Goal: Information Seeking & Learning: Learn about a topic

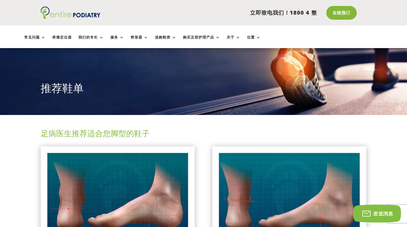
scroll to position [84, 0]
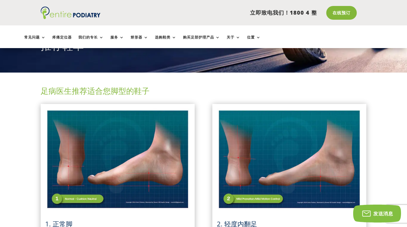
click at [217, 94] on h2 "足病医生推荐适合您脚型的鞋子" at bounding box center [204, 93] width 326 height 14
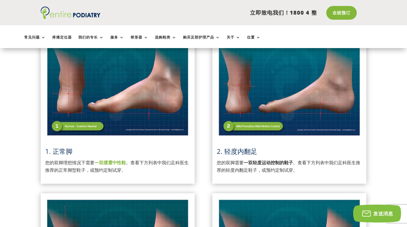
scroll to position [150, 0]
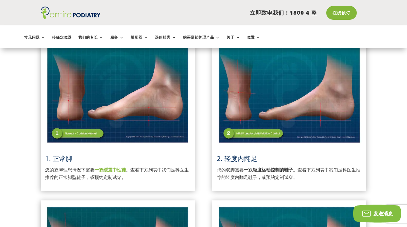
click at [266, 128] on img at bounding box center [289, 94] width 145 height 102
click at [250, 161] on font "2. 轻度内翻足" at bounding box center [237, 158] width 40 height 9
click at [250, 155] on font "2. 轻度内翻足" at bounding box center [237, 158] width 40 height 9
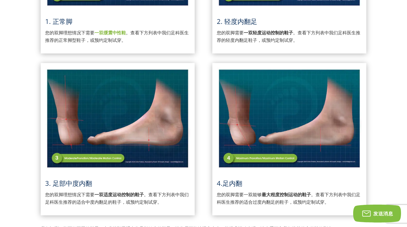
scroll to position [0, 0]
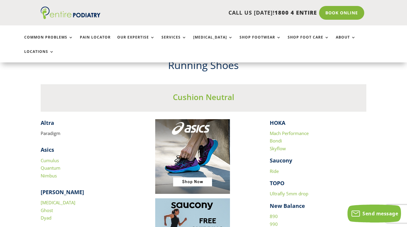
scroll to position [531, 0]
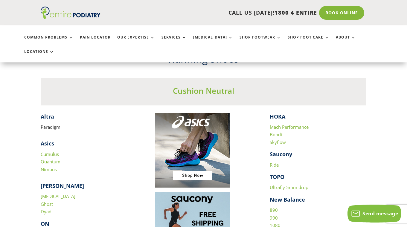
click at [51, 124] on p "Paradigm" at bounding box center [89, 128] width 97 height 8
click at [57, 151] on link "Cumulus" at bounding box center [50, 154] width 18 height 6
drag, startPoint x: 62, startPoint y: 114, endPoint x: 24, endPoint y: 111, distance: 38.4
copy p "Paradigm"
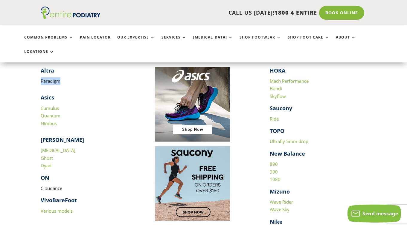
scroll to position [577, 0]
click at [55, 113] on link "Quantum" at bounding box center [51, 116] width 20 height 6
click at [52, 120] on link "Nimbus" at bounding box center [49, 123] width 16 height 6
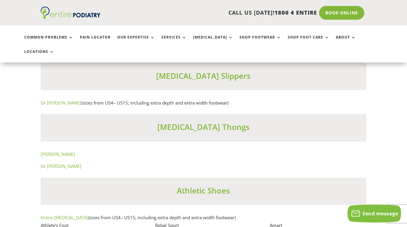
scroll to position [3673, 0]
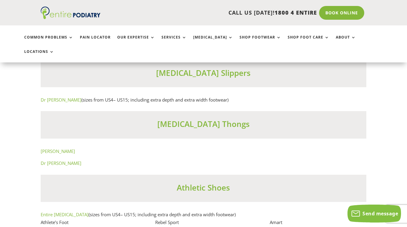
click at [223, 119] on h3 "[MEDICAL_DATA] Thongs" at bounding box center [204, 126] width 326 height 14
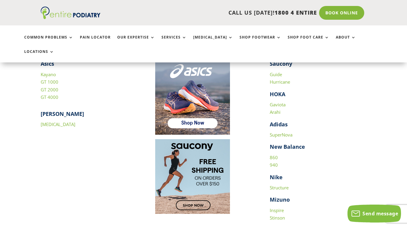
scroll to position [833, 0]
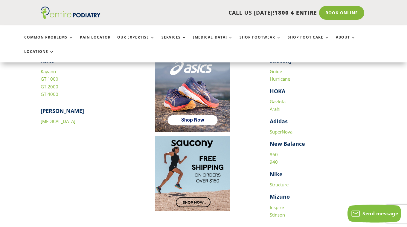
click at [279, 129] on link "SuperNova" at bounding box center [281, 132] width 23 height 6
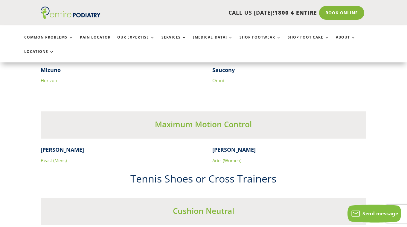
scroll to position [1063, 0]
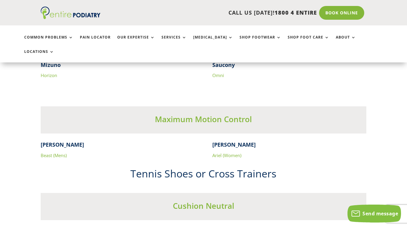
click at [54, 153] on link "Beast (Mens)" at bounding box center [54, 156] width 26 height 6
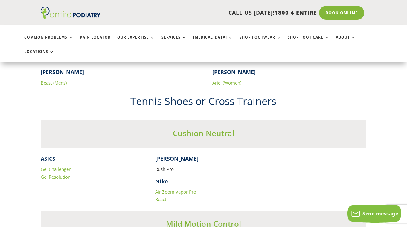
scroll to position [1139, 0]
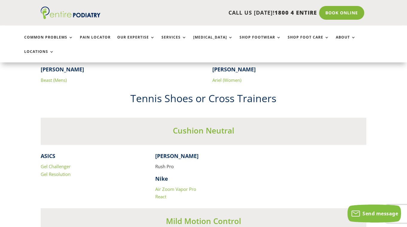
click at [168, 186] on link "Air Zoom Vapor Pro" at bounding box center [175, 189] width 41 height 6
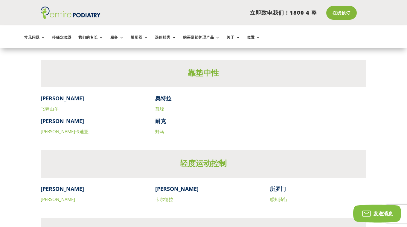
scroll to position [1471, 0]
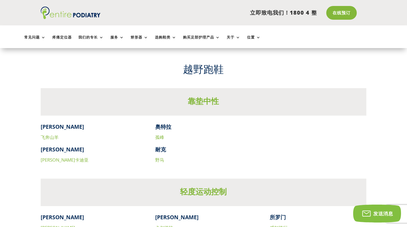
click at [308, 104] on h3 "靠垫中性" at bounding box center [204, 103] width 326 height 14
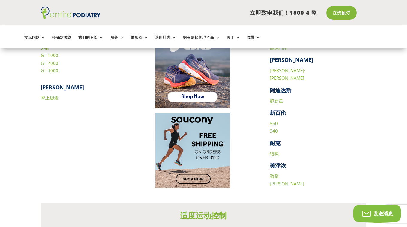
scroll to position [820, 0]
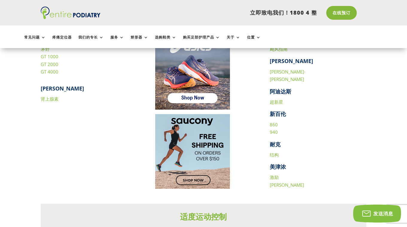
click at [275, 154] on font "结构" at bounding box center [274, 155] width 9 height 6
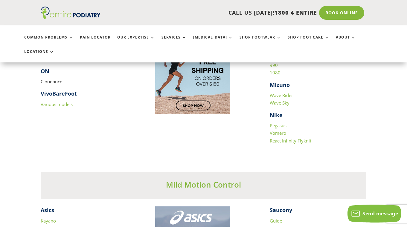
scroll to position [776, 0]
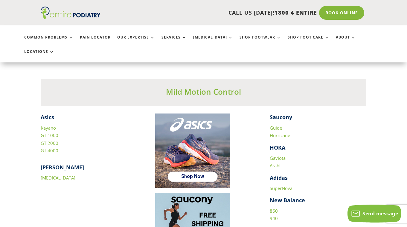
click at [249, 161] on div at bounding box center [203, 191] width 97 height 154
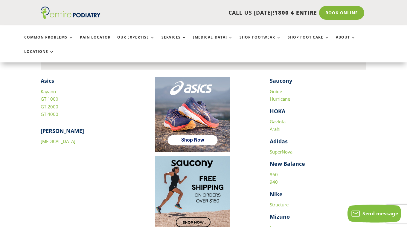
scroll to position [813, 0]
click at [280, 119] on link "Gaviota" at bounding box center [278, 122] width 16 height 6
click at [279, 96] on link "Hurricane" at bounding box center [280, 99] width 20 height 6
click at [53, 139] on link "[MEDICAL_DATA]" at bounding box center [58, 142] width 35 height 6
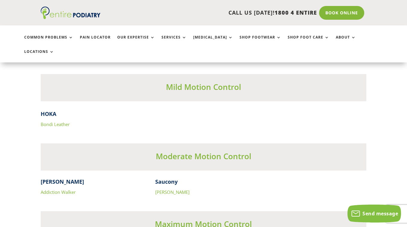
scroll to position [1808, 0]
click at [65, 121] on link "Bondi Leather" at bounding box center [55, 124] width 29 height 6
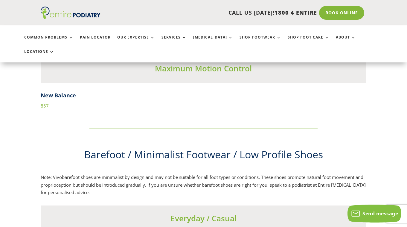
scroll to position [1964, 0]
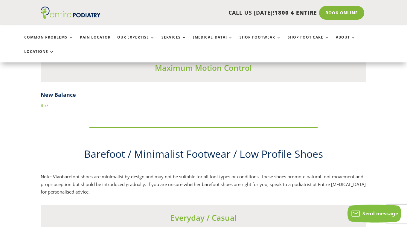
click at [45, 102] on link "857" at bounding box center [45, 105] width 8 height 6
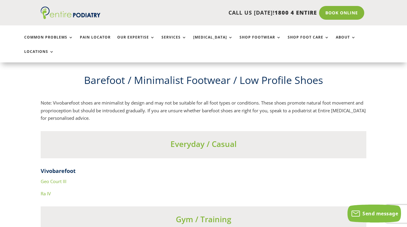
scroll to position [2039, 0]
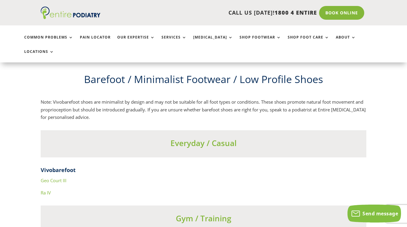
click at [55, 178] on link "Geo Court III" at bounding box center [54, 181] width 26 height 6
click at [60, 178] on link "Geo Court III" at bounding box center [54, 181] width 26 height 6
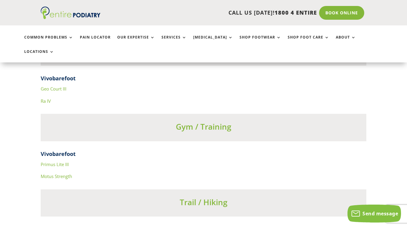
scroll to position [2135, 0]
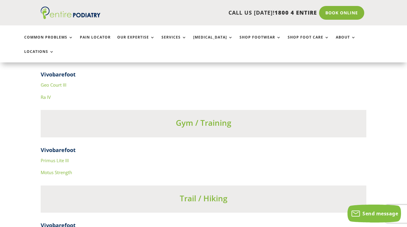
click at [48, 94] on link "Ra IV" at bounding box center [46, 97] width 10 height 6
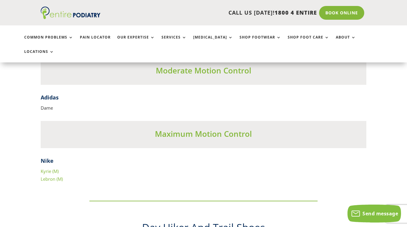
scroll to position [2458, 0]
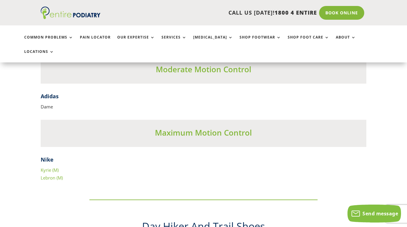
click at [52, 167] on link "Kyrie (M)" at bounding box center [50, 170] width 18 height 6
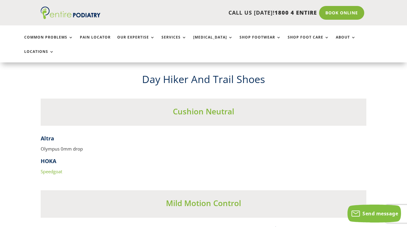
scroll to position [2606, 0]
